Goal: Check status: Check status

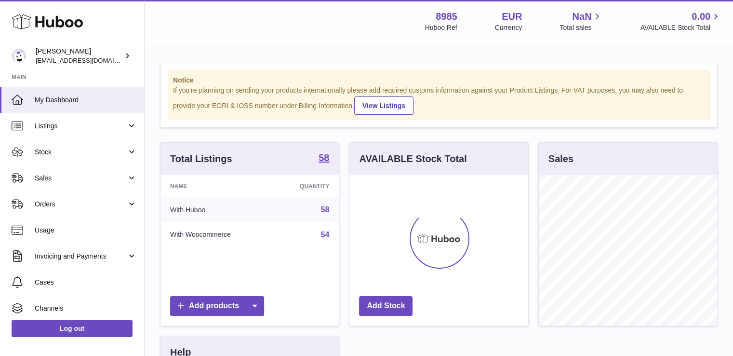
scroll to position [150, 179]
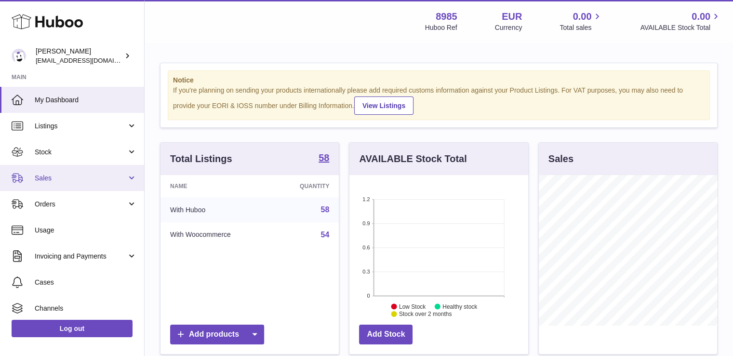
click at [38, 175] on span "Sales" at bounding box center [81, 178] width 92 height 9
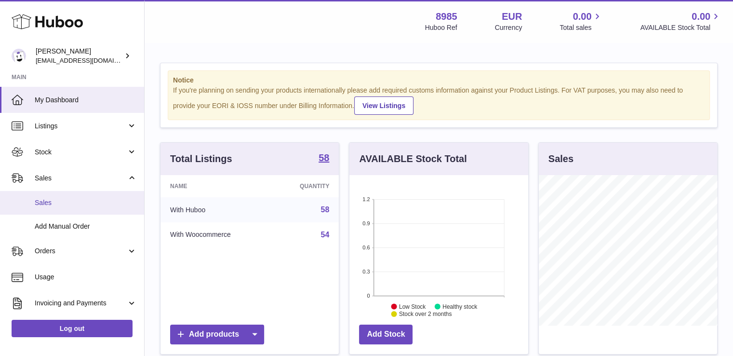
click at [44, 201] on span "Sales" at bounding box center [86, 202] width 102 height 9
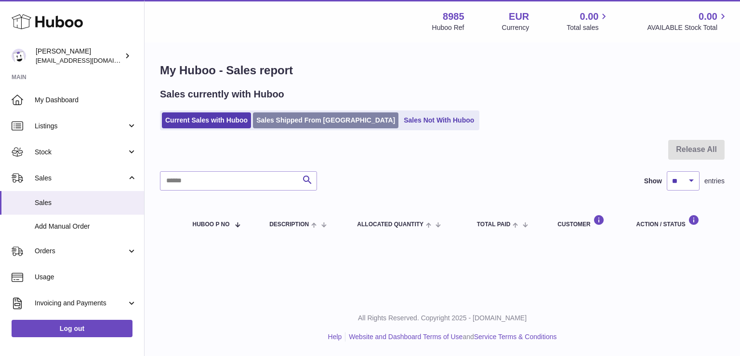
click at [287, 119] on link "Sales Shipped From [GEOGRAPHIC_DATA]" at bounding box center [326, 120] width 146 height 16
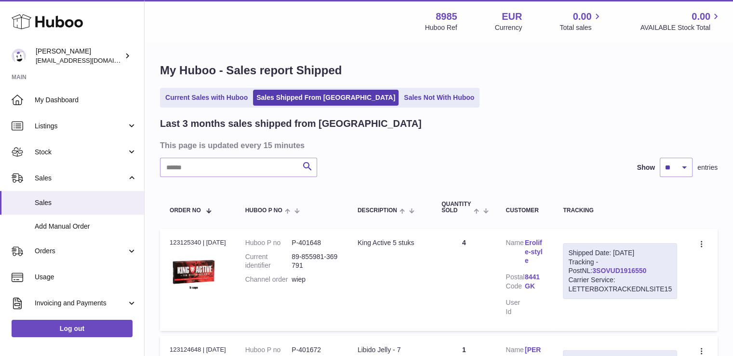
click at [592, 271] on link "3SOVUD1916550" at bounding box center [619, 271] width 54 height 8
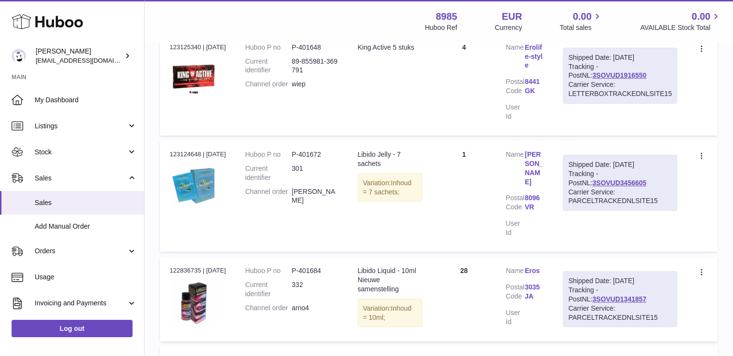
scroll to position [212, 0]
